Goal: Navigation & Orientation: Find specific page/section

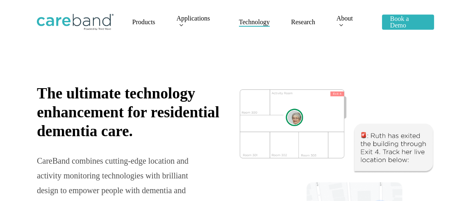
click at [245, 21] on span "Technology" at bounding box center [254, 21] width 31 height 7
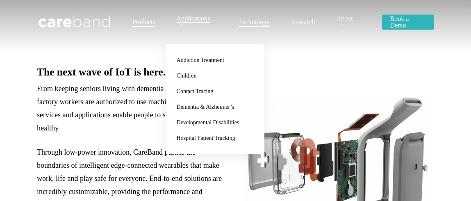
click at [148, 25] on span "Products" at bounding box center [143, 21] width 23 height 7
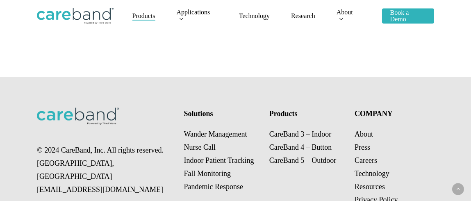
scroll to position [1713, 0]
